Goal: Navigation & Orientation: Understand site structure

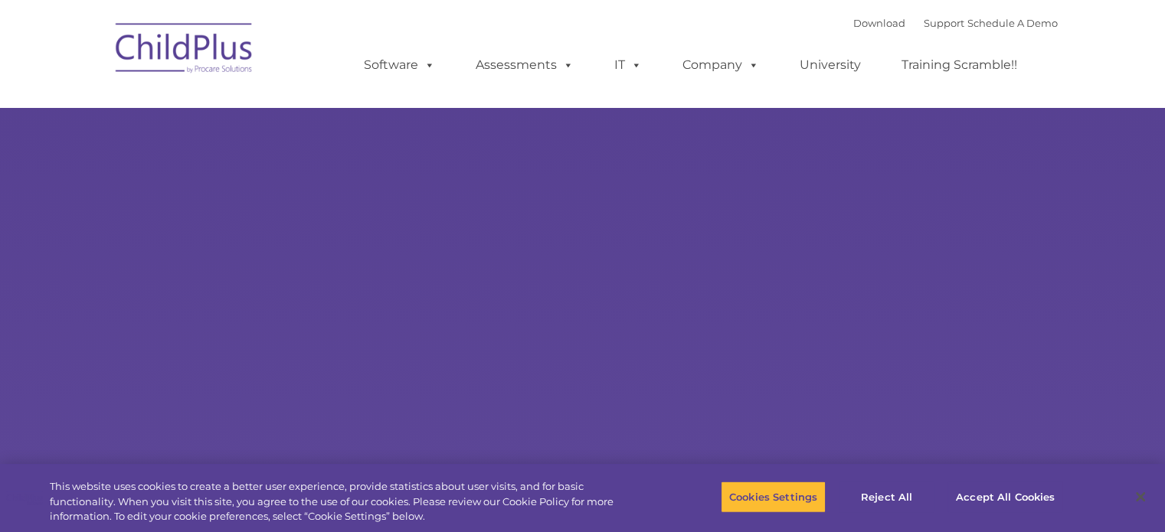
select select "MEDIUM"
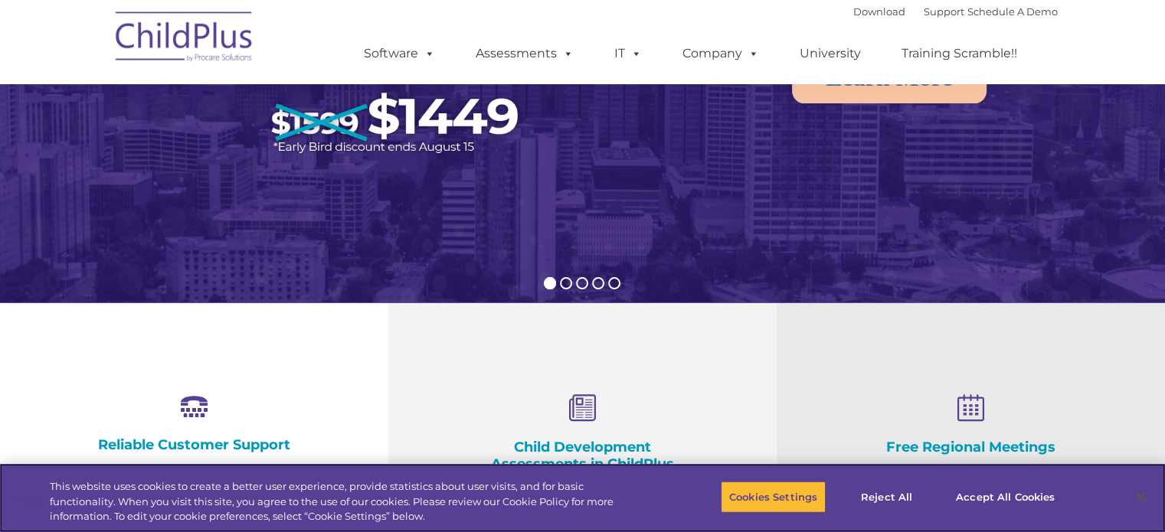
scroll to position [298, 0]
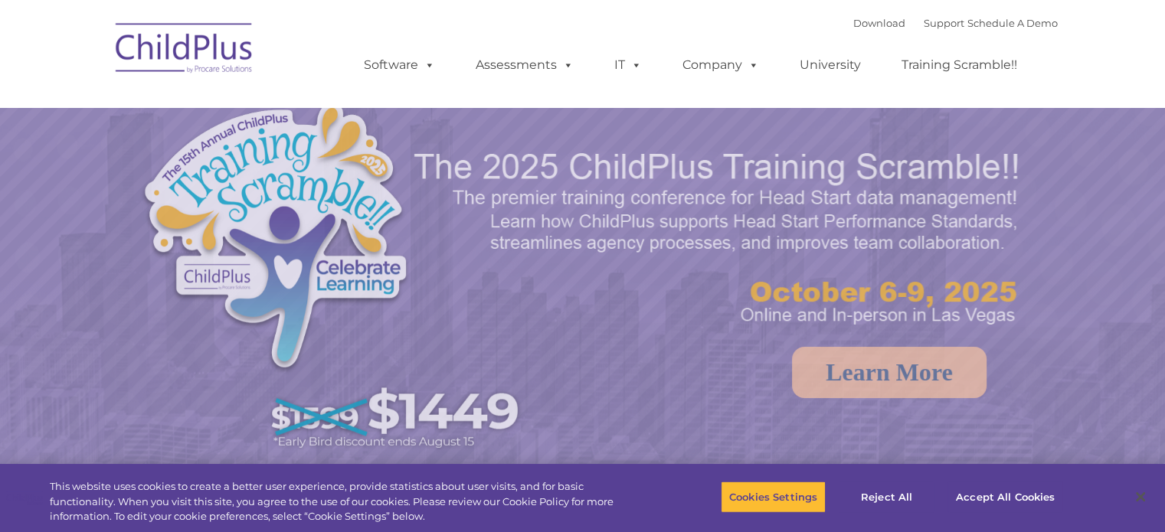
select select "MEDIUM"
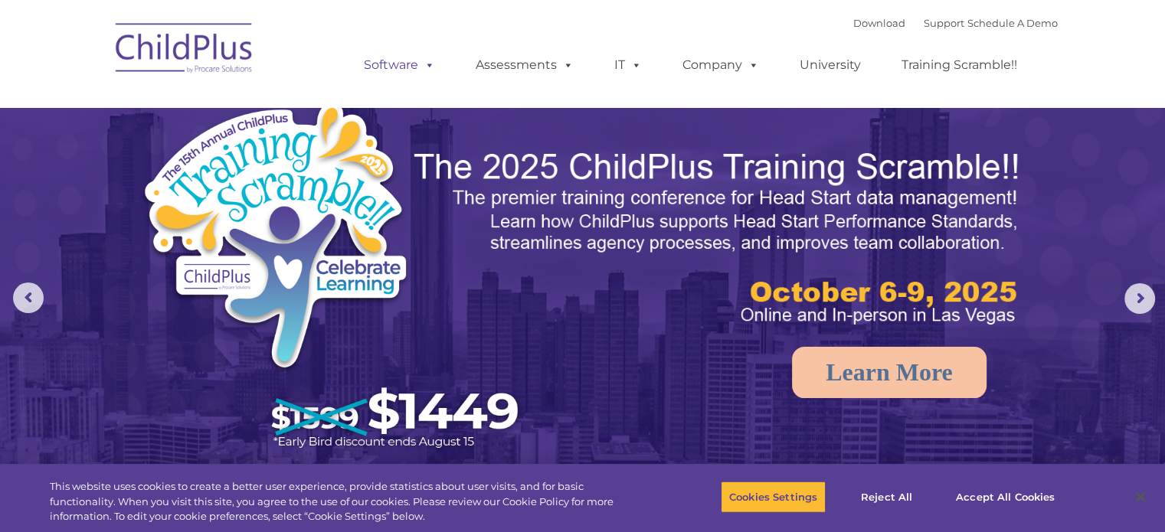
click at [410, 73] on link "Software" at bounding box center [399, 65] width 102 height 31
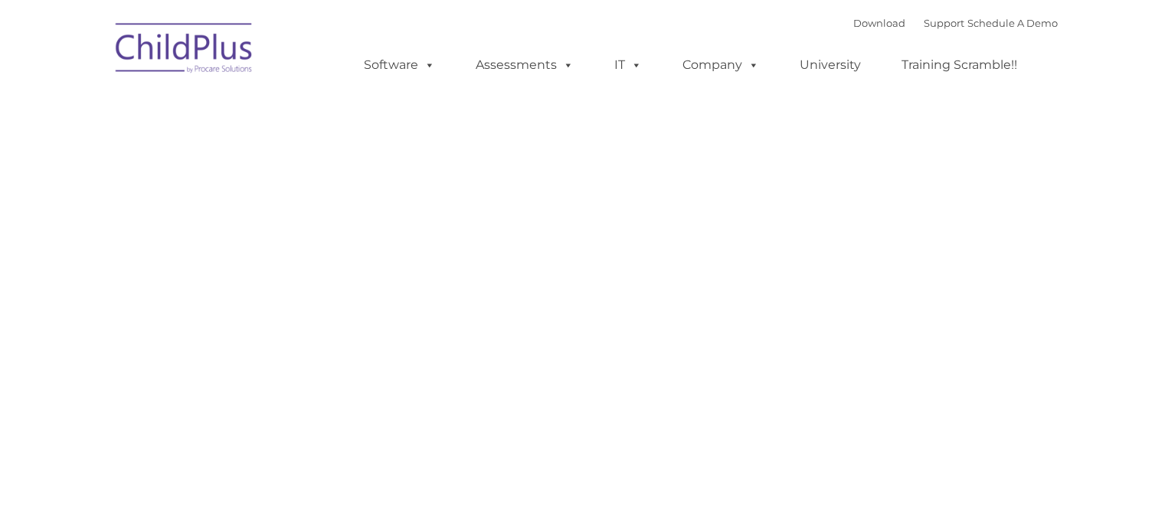
type input ""
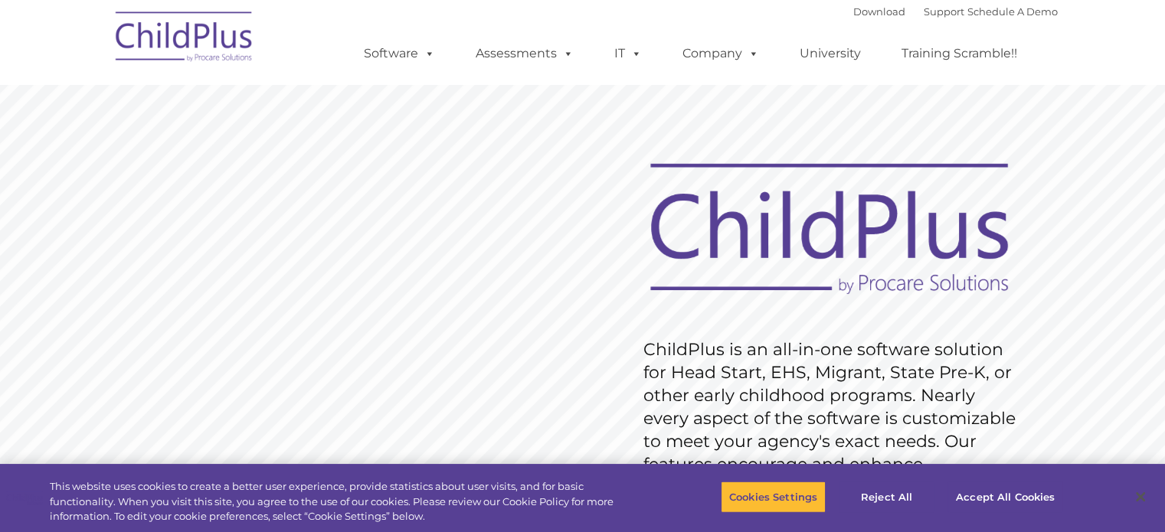
click at [200, 29] on img at bounding box center [184, 39] width 153 height 77
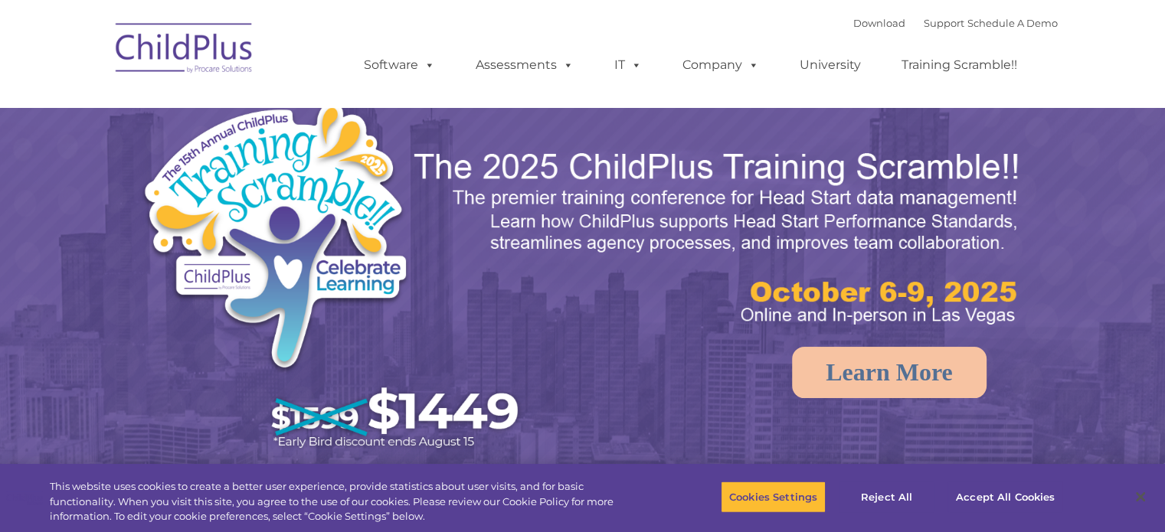
select select "MEDIUM"
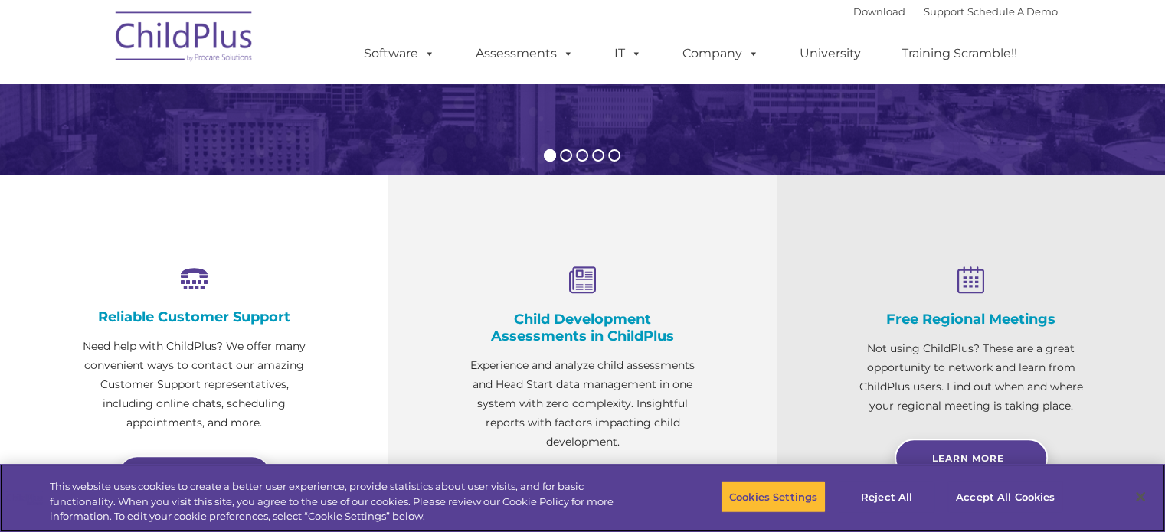
scroll to position [426, 0]
